Goal: Complete application form

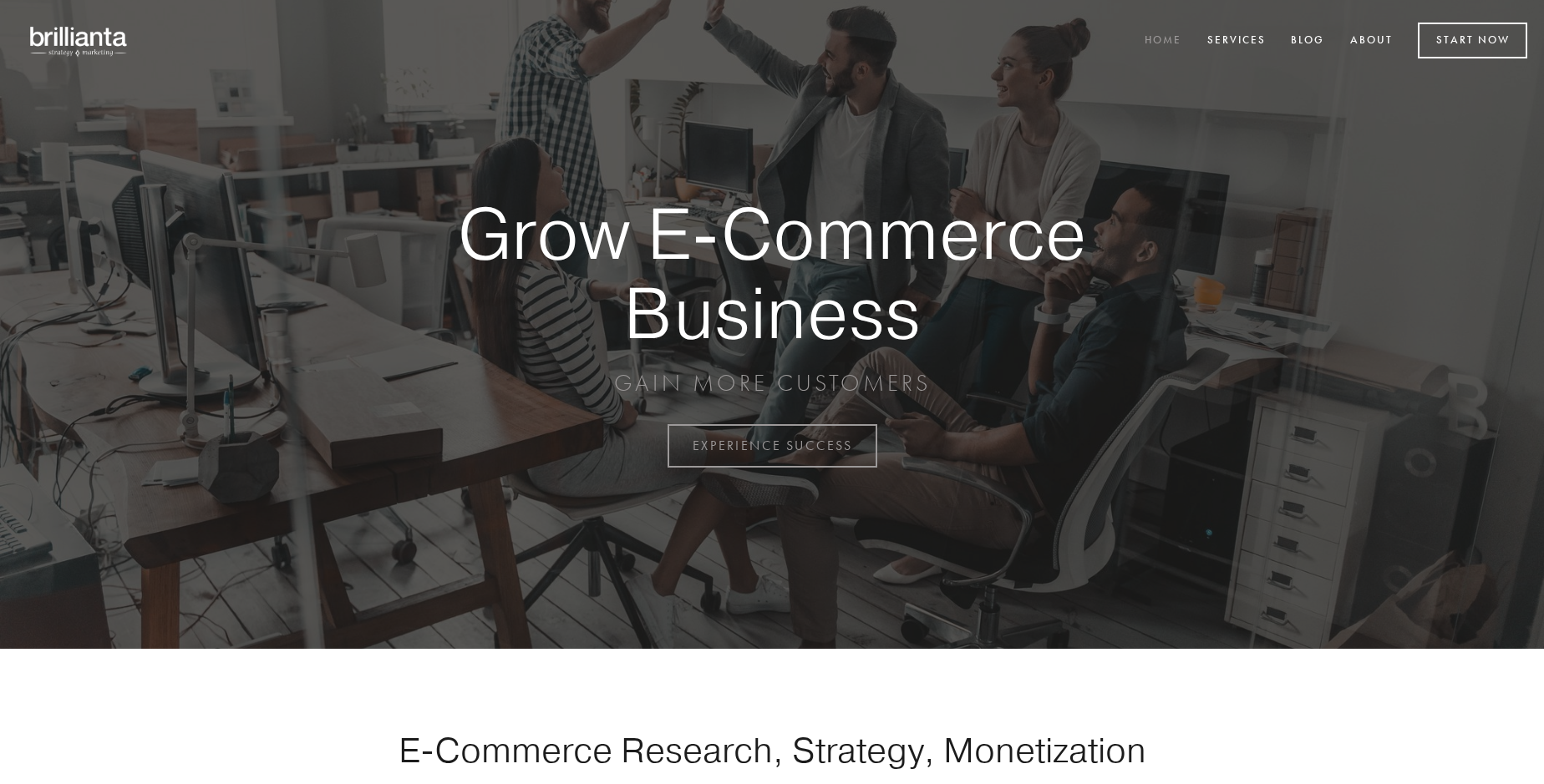
scroll to position [4379, 0]
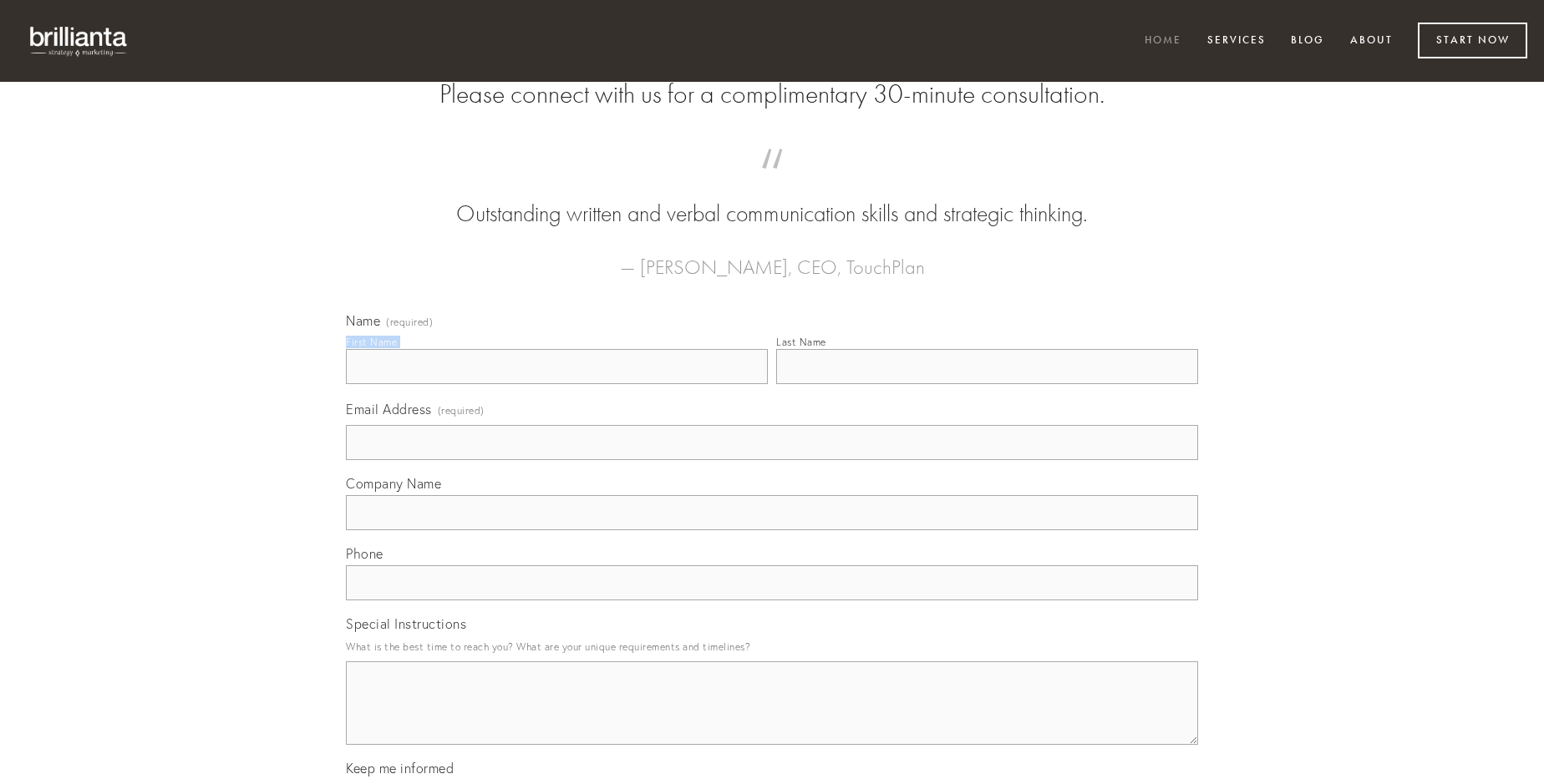
type input "[PERSON_NAME]"
click at [987, 384] on input "Last Name" at bounding box center [987, 366] width 422 height 35
type input "[PERSON_NAME]"
click at [772, 460] on input "Email Address (required)" at bounding box center [772, 442] width 852 height 35
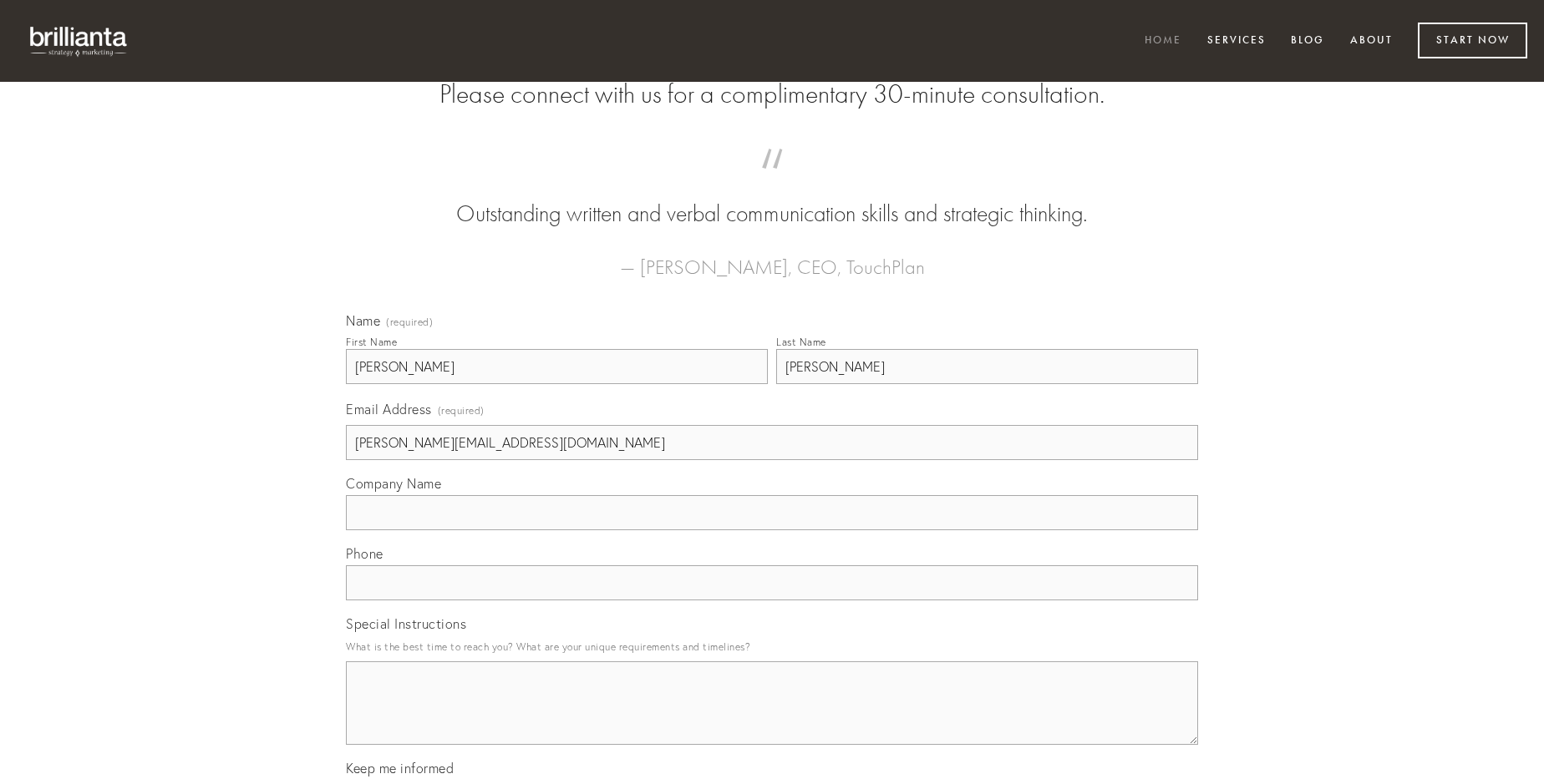
type input "[PERSON_NAME][EMAIL_ADDRESS][DOMAIN_NAME]"
click at [772, 531] on input "Company Name" at bounding box center [772, 512] width 852 height 35
type input "creber"
click at [772, 601] on input "text" at bounding box center [772, 582] width 852 height 35
click at [772, 718] on textarea "Special Instructions" at bounding box center [772, 703] width 852 height 84
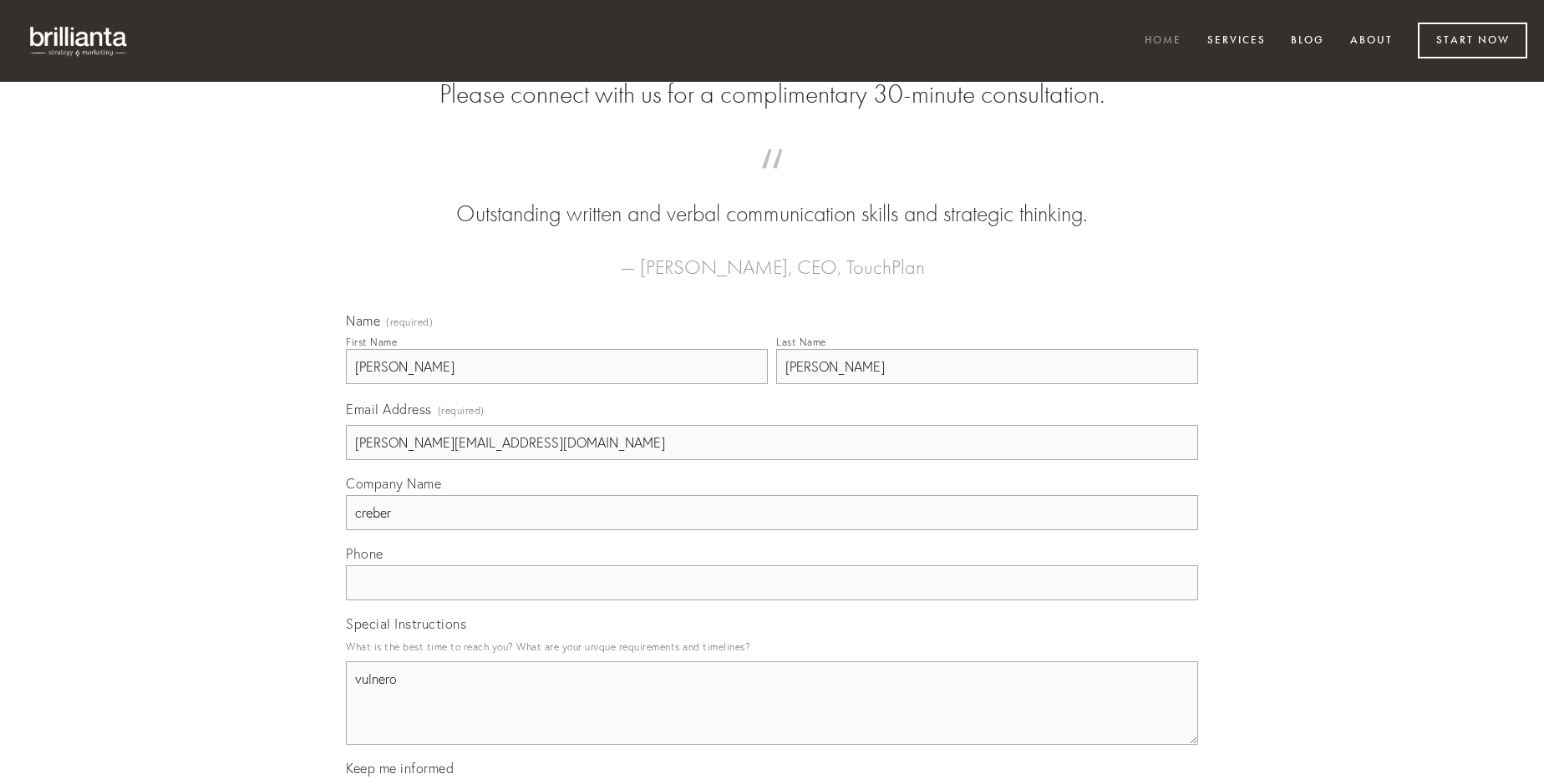
type textarea "vulnero"
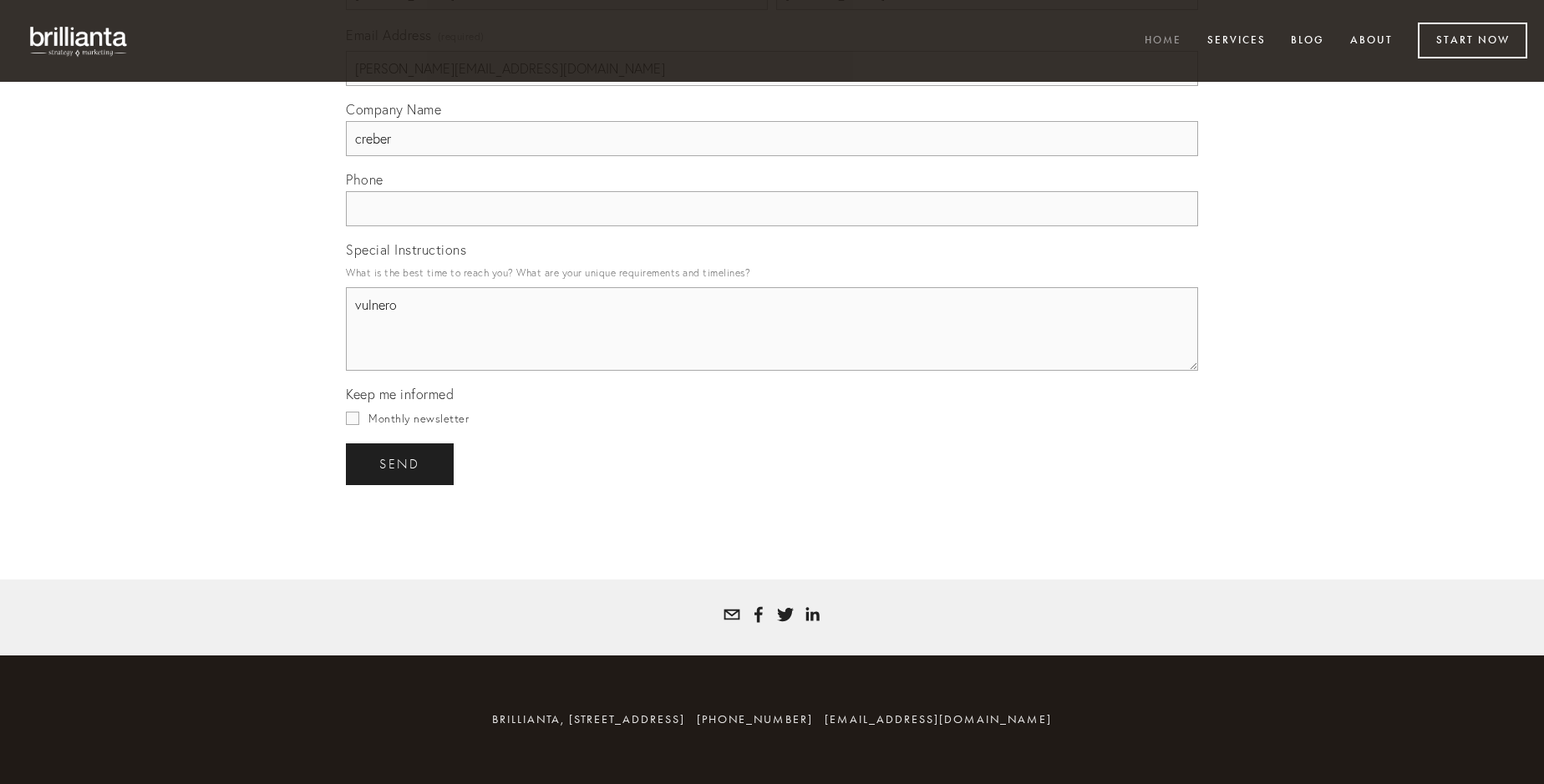
click at [401, 464] on span "send" at bounding box center [400, 464] width 41 height 15
